Goal: Information Seeking & Learning: Understand process/instructions

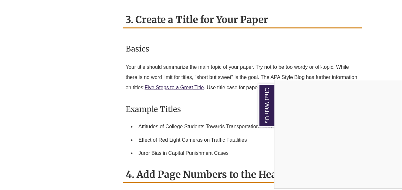
scroll to position [767, 0]
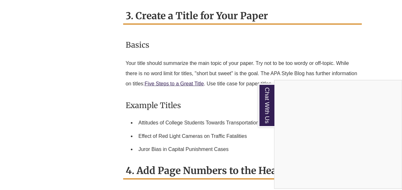
click at [44, 103] on div "Chat With Us" at bounding box center [201, 95] width 402 height 190
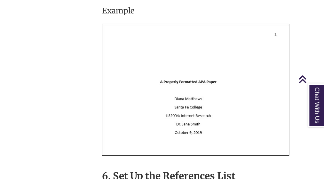
scroll to position [1588, 0]
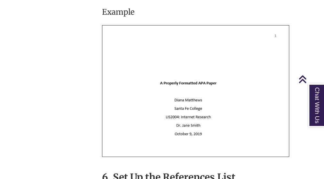
click at [283, 149] on img at bounding box center [195, 91] width 187 height 132
click at [305, 67] on body "Skip to Main Content Library Hours: 7:30am – 10:00pm Research Desk: 9:00am – 5:…" at bounding box center [162, 120] width 324 height 3416
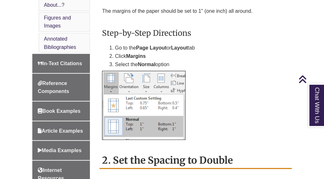
scroll to position [465, 0]
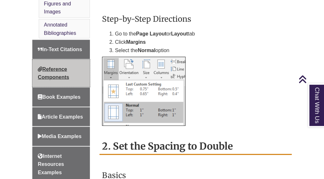
click at [51, 76] on span "Reference Components" at bounding box center [53, 73] width 31 height 14
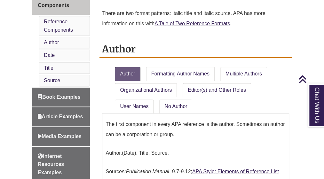
scroll to position [314, 0]
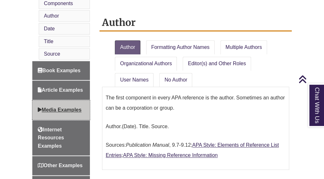
click at [77, 107] on span "Media Examples" at bounding box center [60, 109] width 44 height 5
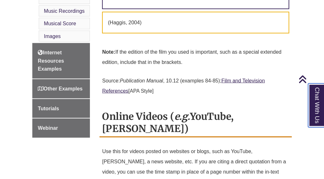
scroll to position [480, 0]
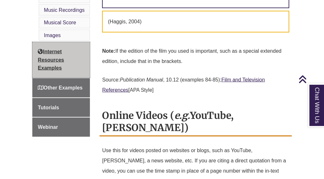
click at [44, 56] on span "Internet Resources Examples" at bounding box center [51, 60] width 26 height 22
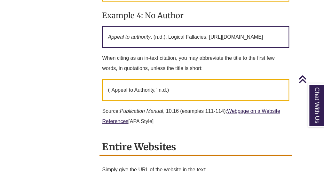
scroll to position [803, 0]
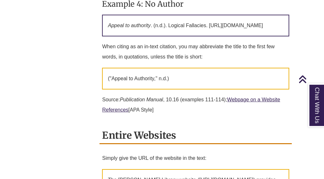
click at [288, 65] on p "When citing as an in-text citation, you may abbreviate the title to the first f…" at bounding box center [195, 52] width 187 height 26
click at [278, 65] on p "When citing as an in-text citation, you may abbreviate the title to the first f…" at bounding box center [195, 52] width 187 height 26
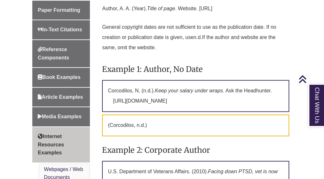
scroll to position [235, 0]
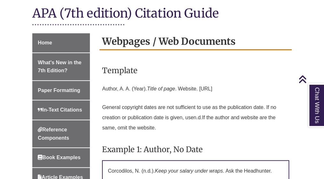
scroll to position [160, 0]
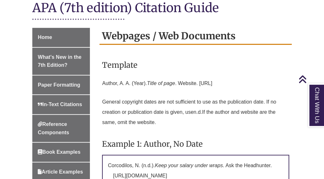
click at [262, 71] on h3 "Template" at bounding box center [195, 65] width 187 height 15
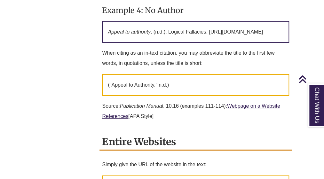
scroll to position [795, 0]
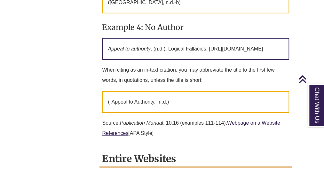
scroll to position [780, 0]
click at [268, 35] on h3 "Example 4: No Author" at bounding box center [195, 27] width 187 height 15
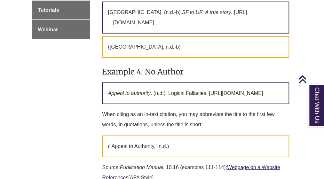
scroll to position [738, 0]
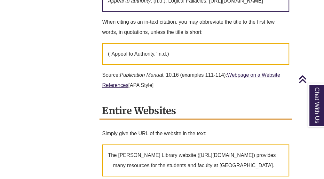
scroll to position [828, 0]
